Goal: Task Accomplishment & Management: Manage account settings

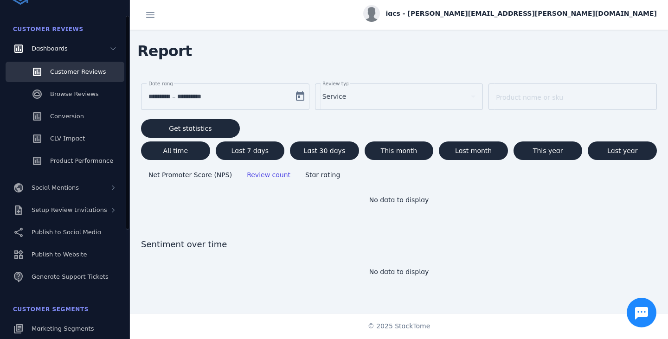
scroll to position [27, 0]
click at [115, 191] on icon at bounding box center [113, 188] width 7 height 7
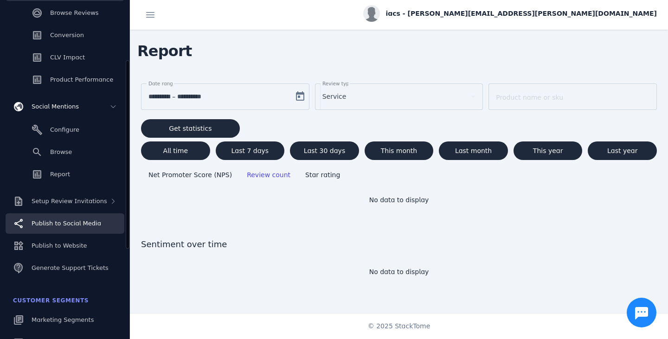
scroll to position [120, 0]
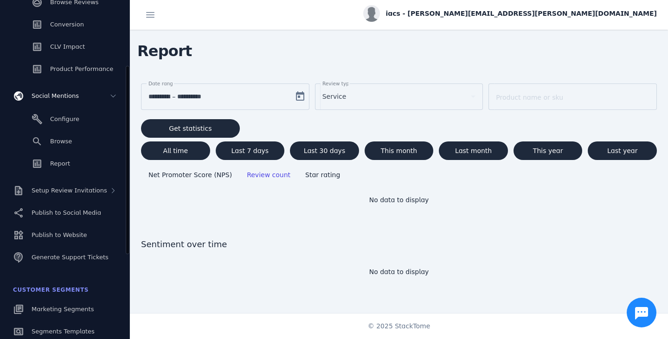
click at [67, 129] on div "Configure Browse Report" at bounding box center [65, 142] width 130 height 72
click at [67, 125] on link "Configure" at bounding box center [65, 119] width 119 height 20
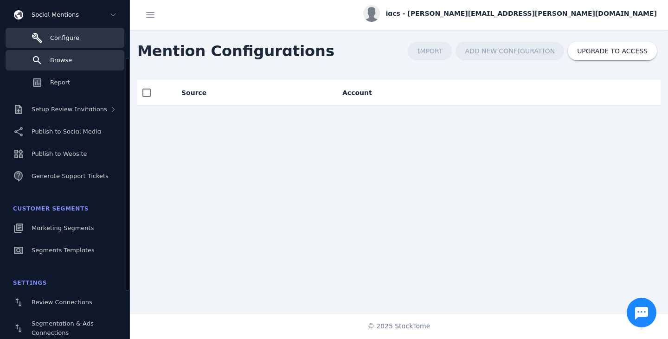
scroll to position [84, 0]
click at [66, 61] on span "Browse" at bounding box center [61, 60] width 22 height 7
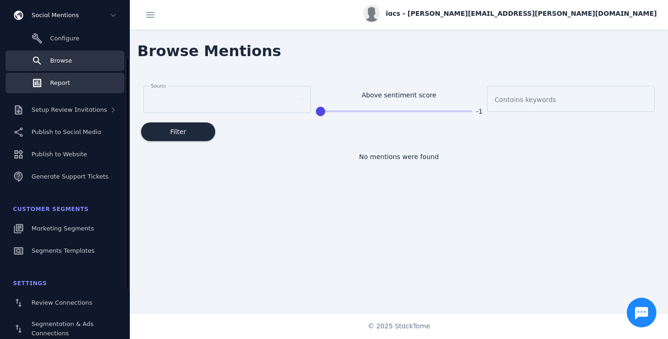
click at [67, 84] on span "Report" at bounding box center [60, 82] width 20 height 7
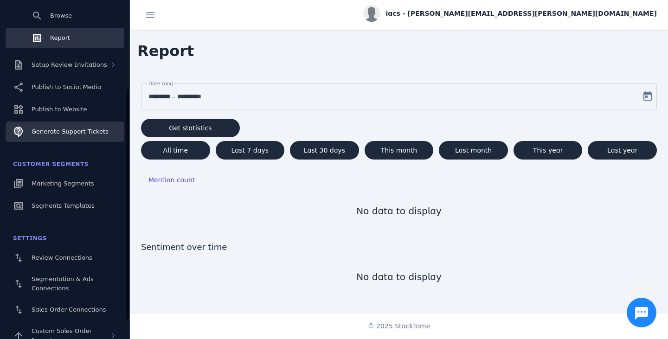
scroll to position [135, 0]
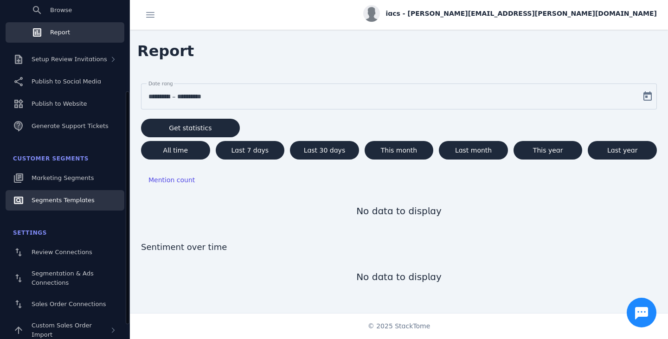
click at [90, 197] on link "Segments Templates" at bounding box center [65, 200] width 119 height 20
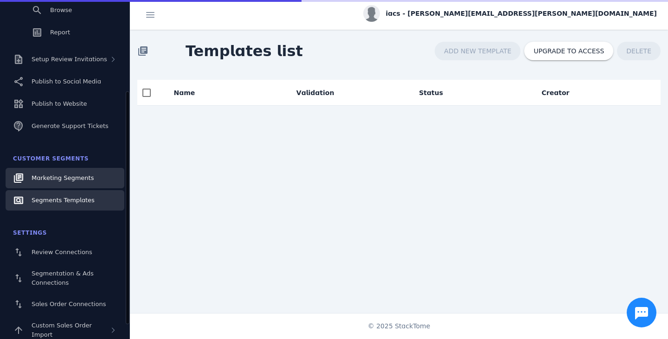
scroll to position [84, 0]
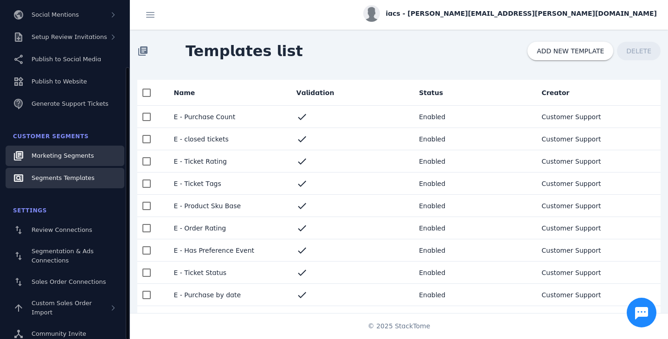
click at [93, 157] on link "Marketing Segments" at bounding box center [65, 156] width 119 height 20
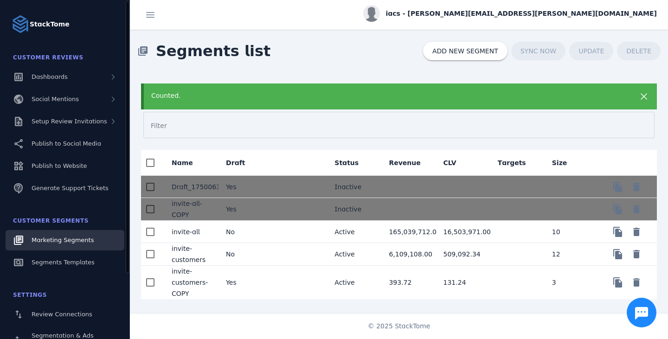
scroll to position [1, 0]
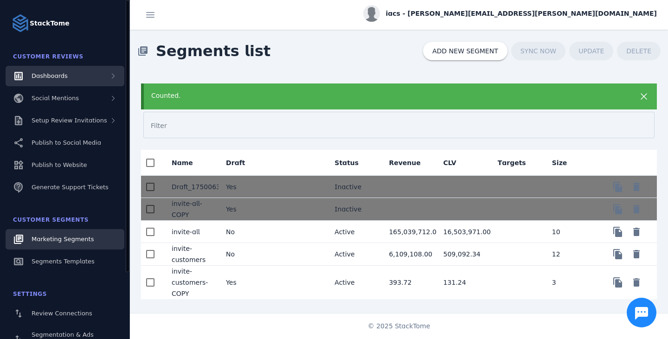
click at [70, 79] on div "Dashboards" at bounding box center [65, 76] width 119 height 20
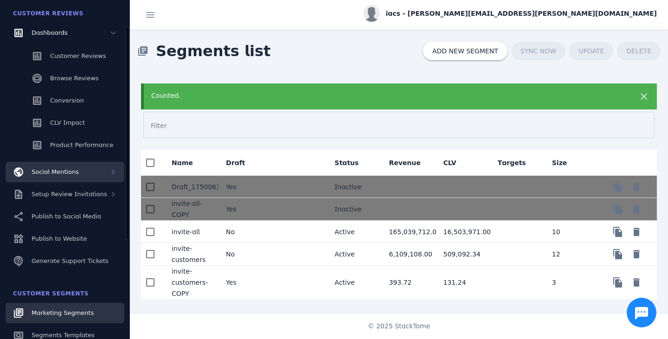
scroll to position [45, 0]
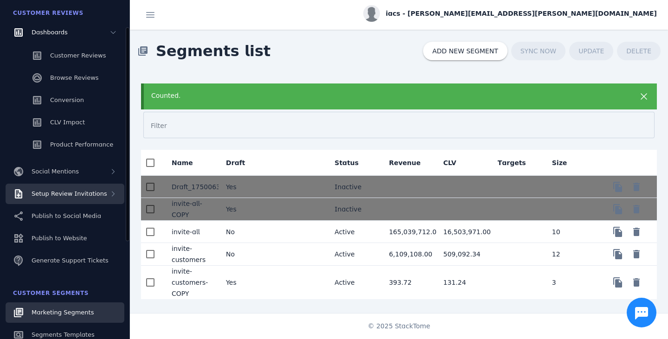
click at [89, 193] on span "Setup Review Invitations" at bounding box center [70, 193] width 76 height 7
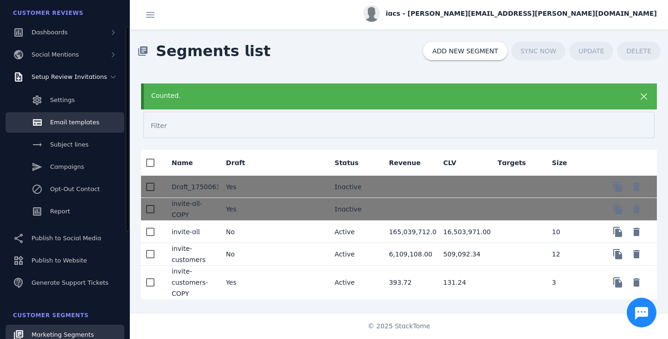
click at [87, 123] on span "Email templates" at bounding box center [74, 122] width 49 height 7
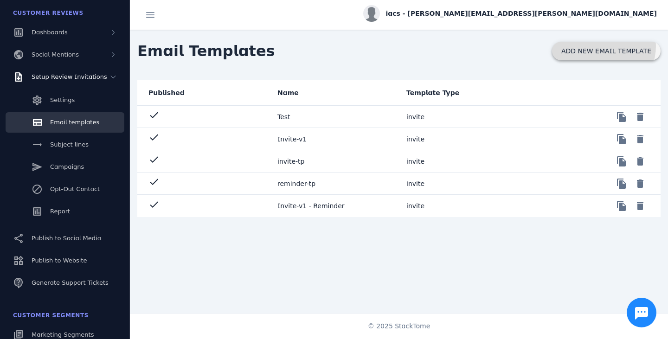
click at [602, 46] on span at bounding box center [606, 51] width 109 height 22
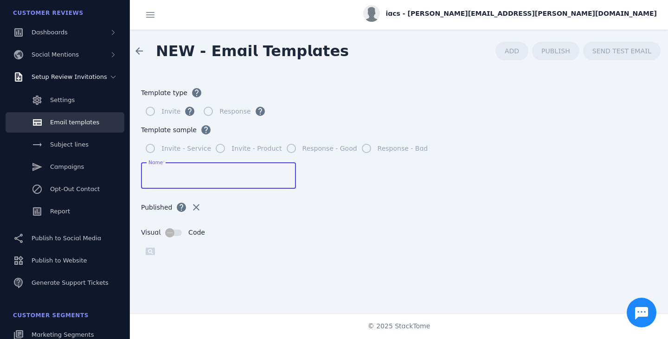
click at [181, 171] on input "Name" at bounding box center [218, 175] width 140 height 11
click at [138, 52] on span at bounding box center [139, 51] width 22 height 22
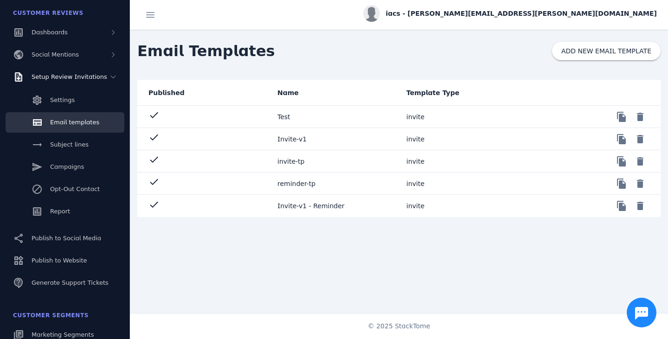
click at [287, 123] on mat-cell "Test" at bounding box center [334, 117] width 129 height 22
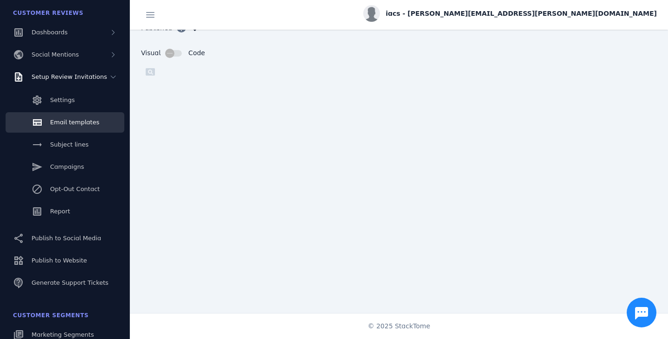
scroll to position [141, 0]
drag, startPoint x: 348, startPoint y: 219, endPoint x: 148, endPoint y: 20, distance: 281.5
click at [148, 20] on span at bounding box center [150, 15] width 22 height 22
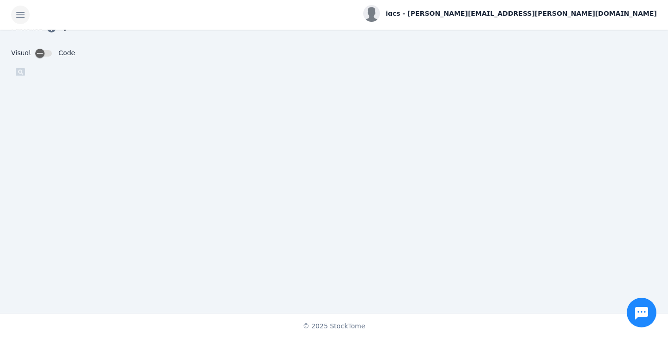
click at [13, 18] on span at bounding box center [20, 15] width 22 height 22
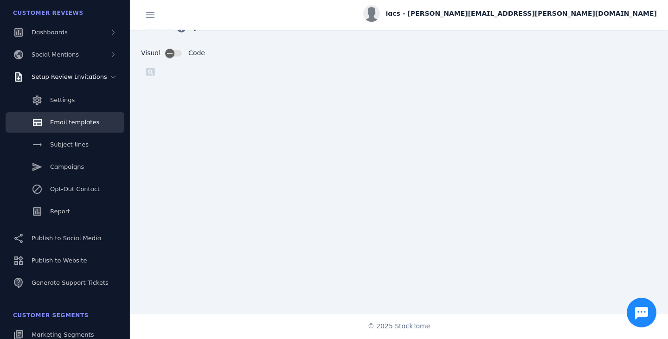
scroll to position [0, 0]
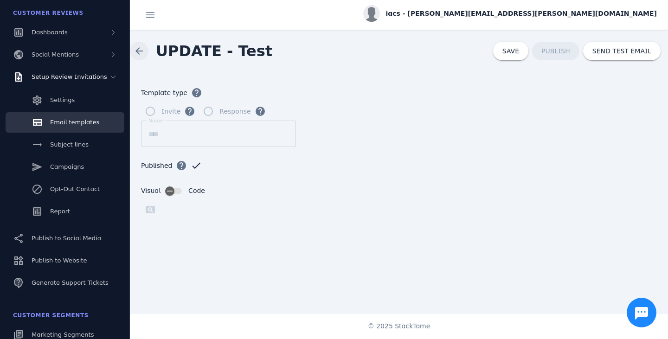
click at [131, 47] on span at bounding box center [139, 51] width 22 height 22
